Goal: Information Seeking & Learning: Understand process/instructions

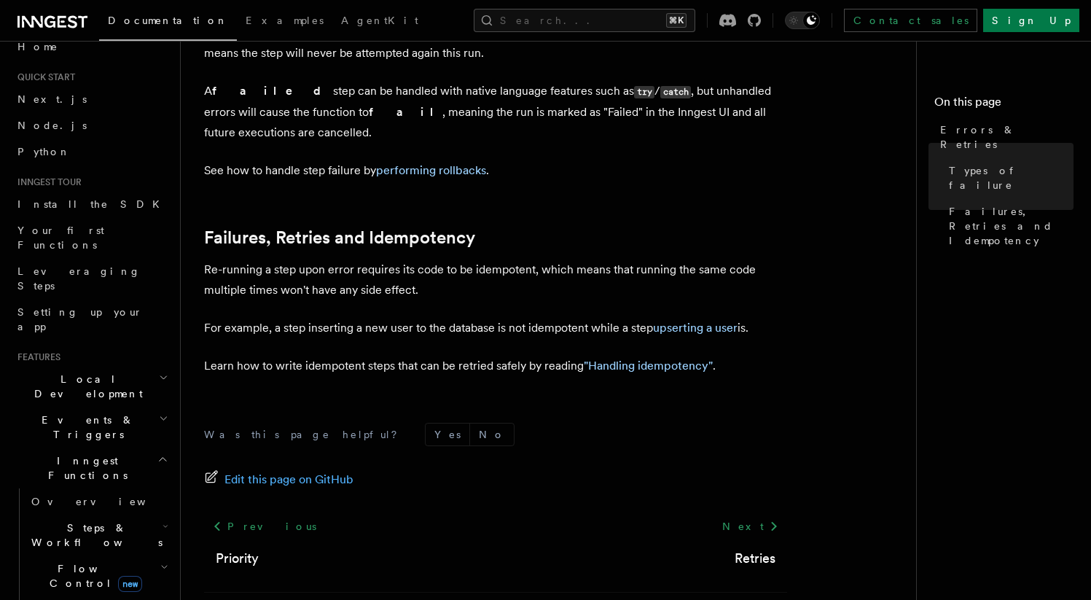
scroll to position [28, 0]
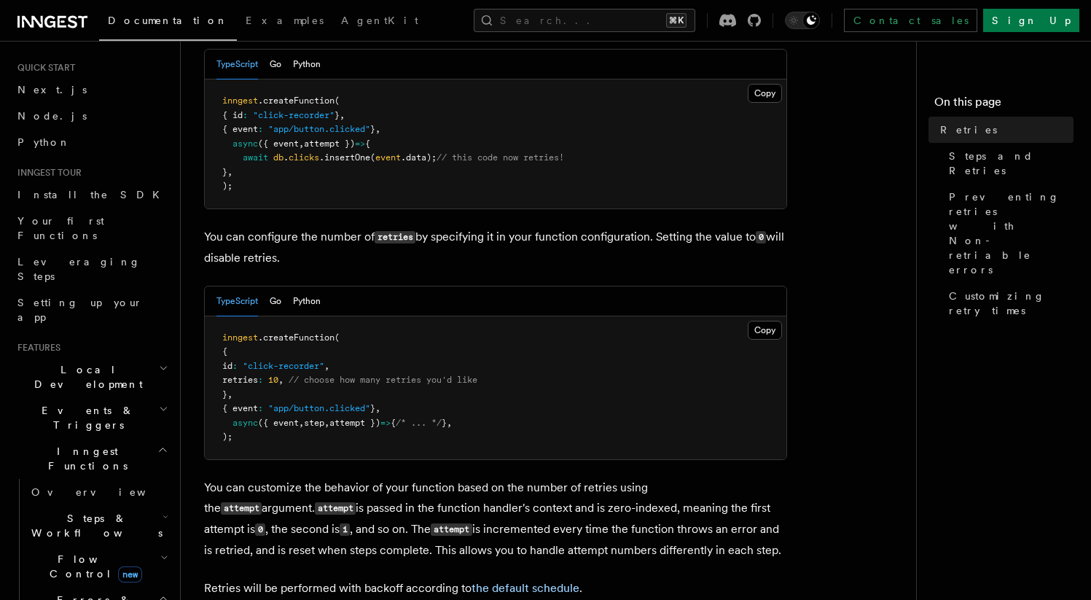
scroll to position [276, 0]
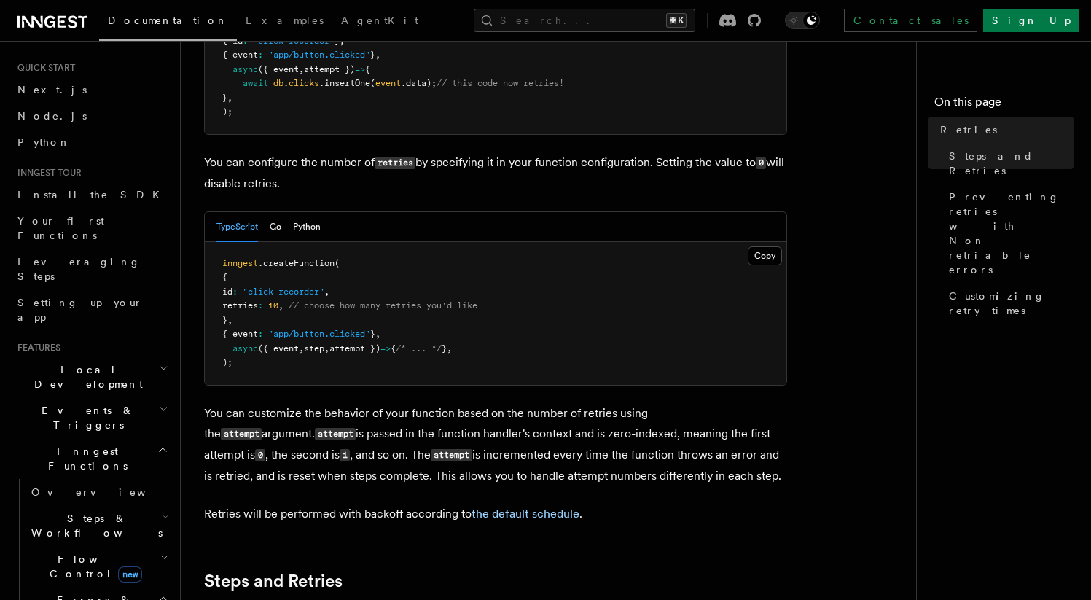
drag, startPoint x: 394, startPoint y: 398, endPoint x: 783, endPoint y: 395, distance: 389.2
click at [783, 403] on p "You can customize the behavior of your function based on the number of retries …" at bounding box center [495, 444] width 583 height 83
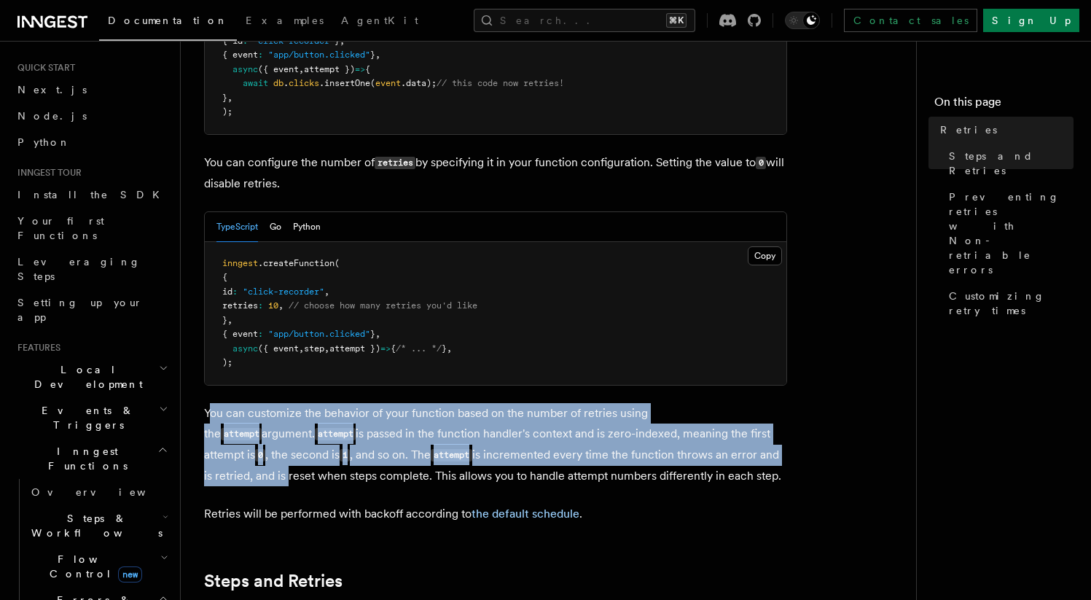
drag, startPoint x: 213, startPoint y: 397, endPoint x: 785, endPoint y: 434, distance: 573.3
click at [785, 434] on p "You can customize the behavior of your function based on the number of retries …" at bounding box center [495, 444] width 583 height 83
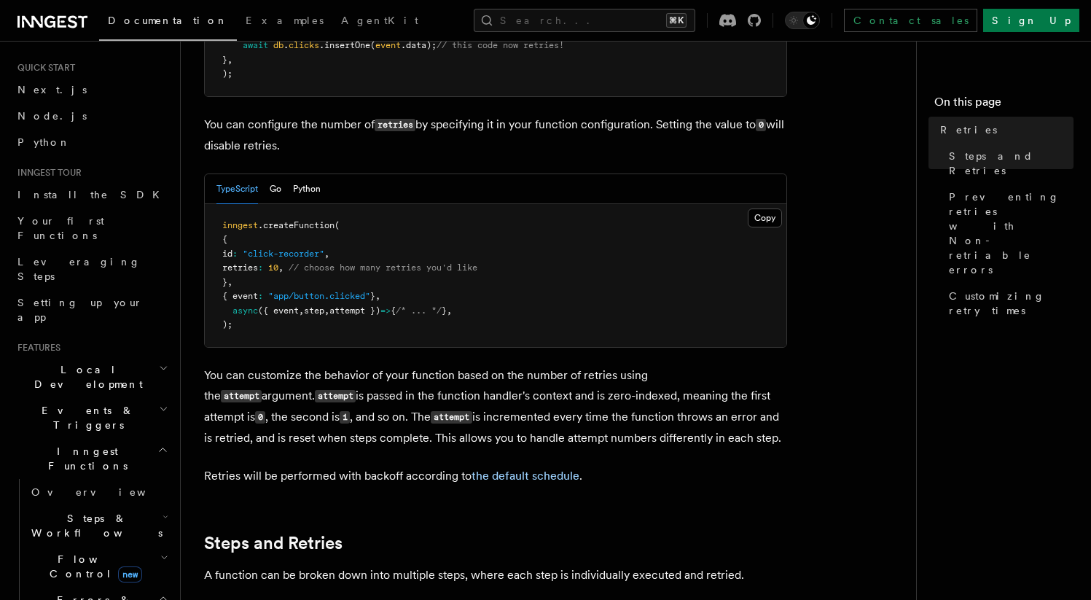
scroll to position [305, 0]
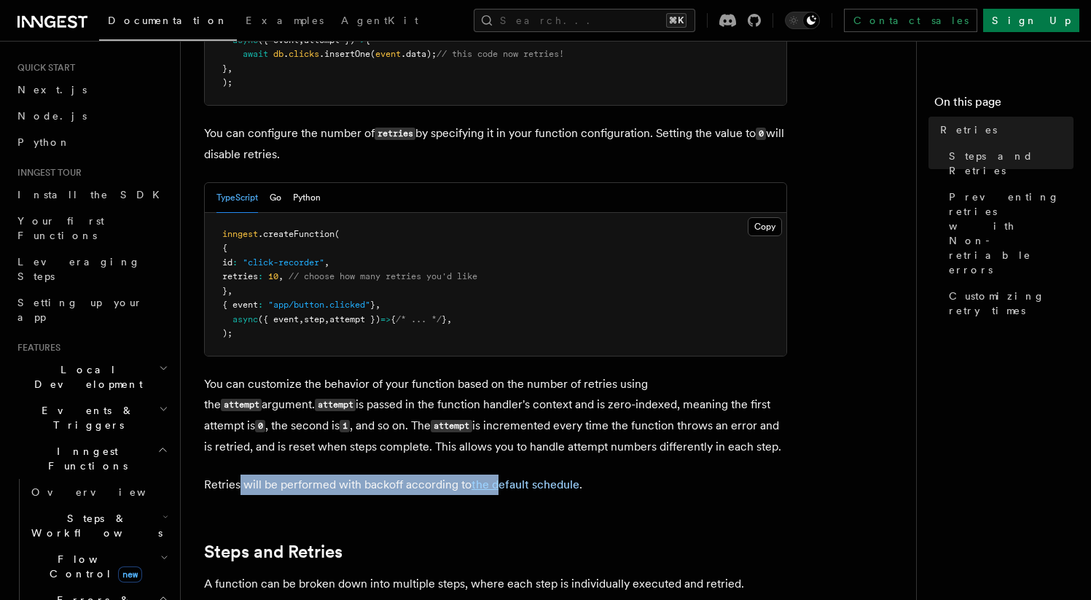
drag, startPoint x: 238, startPoint y: 467, endPoint x: 496, endPoint y: 473, distance: 258.1
click at [499, 474] on p "Retries will be performed with backoff according to the default schedule ." at bounding box center [495, 484] width 583 height 20
drag, startPoint x: 467, startPoint y: 496, endPoint x: 504, endPoint y: 477, distance: 41.7
